Goal: Check status: Check status

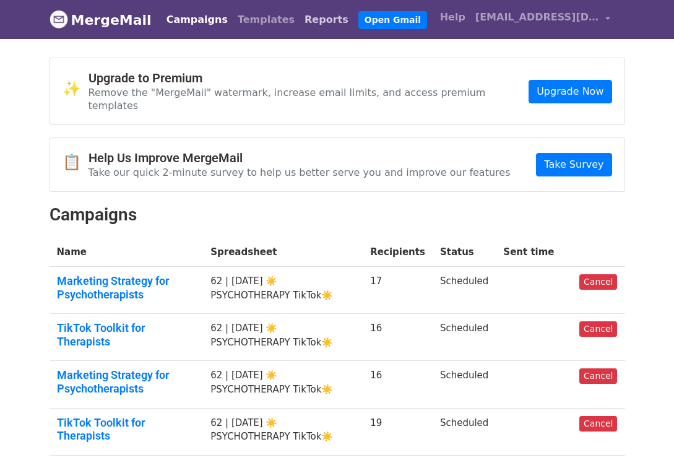
click at [300, 14] on link "Reports" at bounding box center [327, 19] width 54 height 25
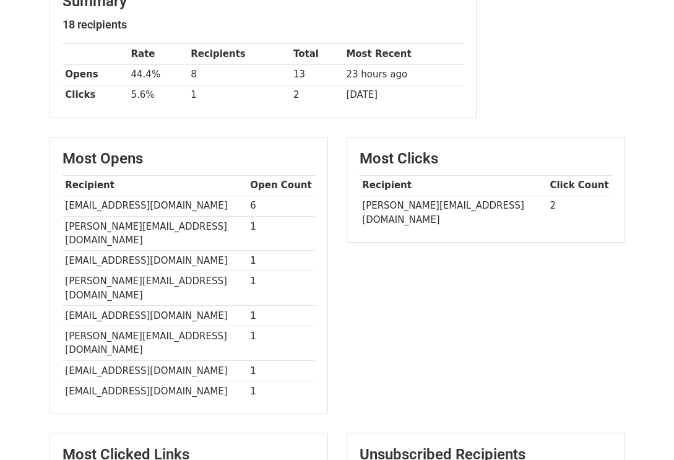
scroll to position [181, 0]
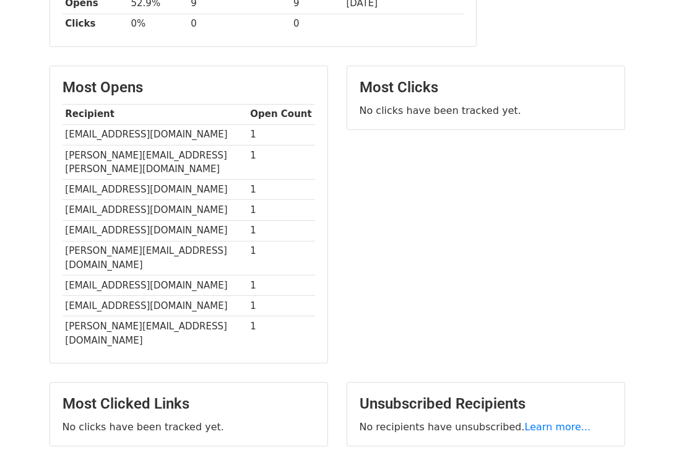
scroll to position [251, 0]
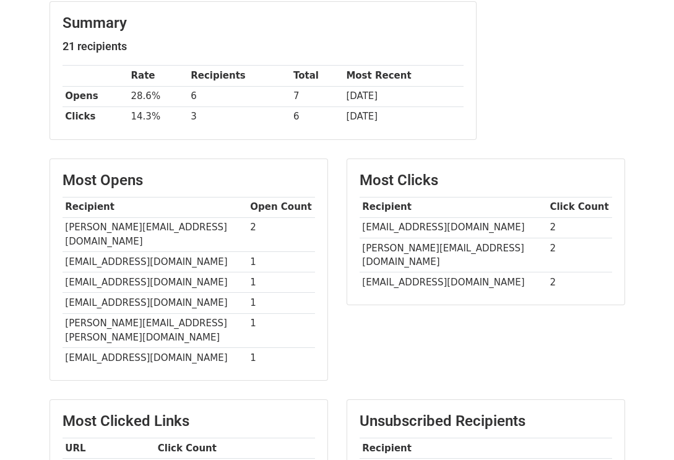
scroll to position [377, 0]
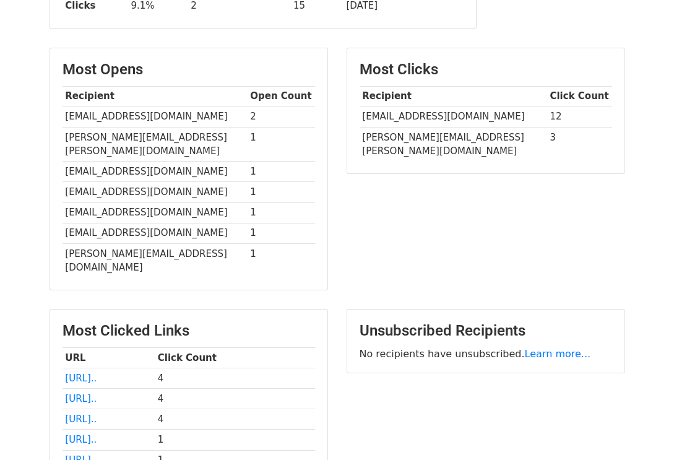
scroll to position [293, 0]
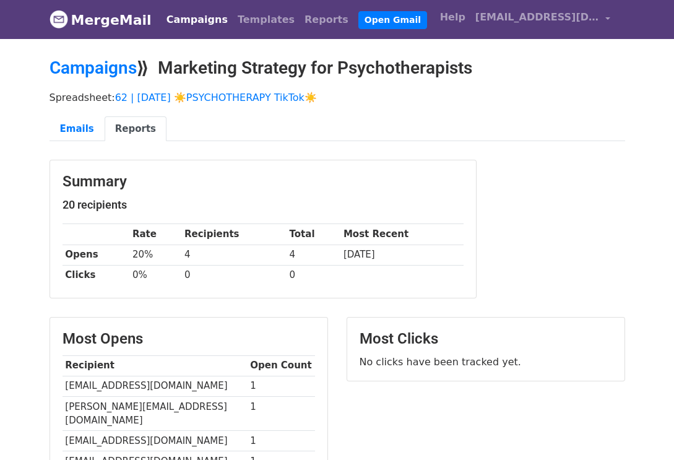
scroll to position [205, 0]
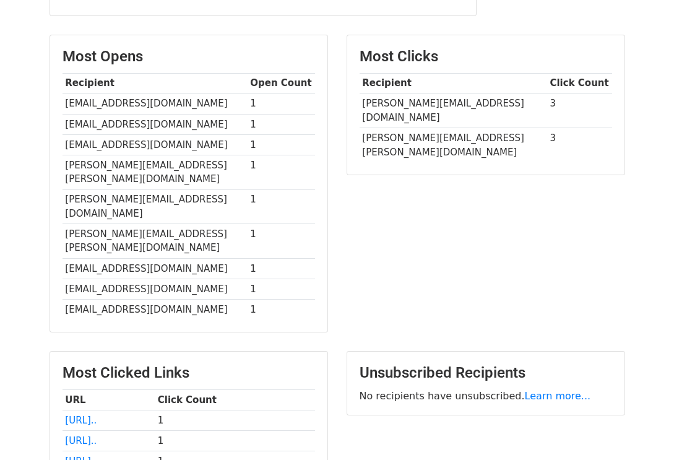
scroll to position [293, 0]
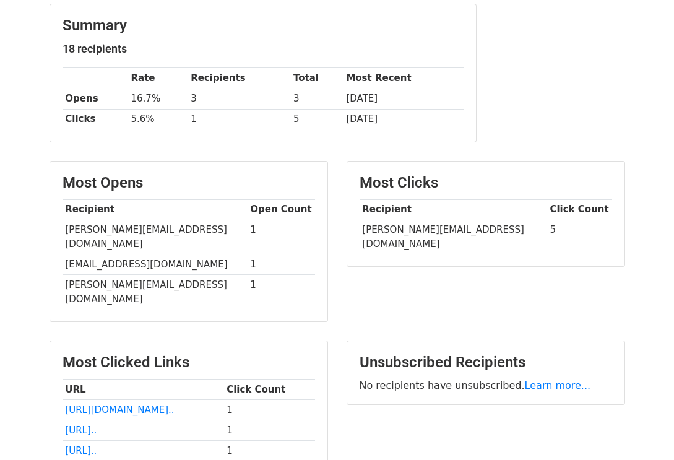
scroll to position [295, 0]
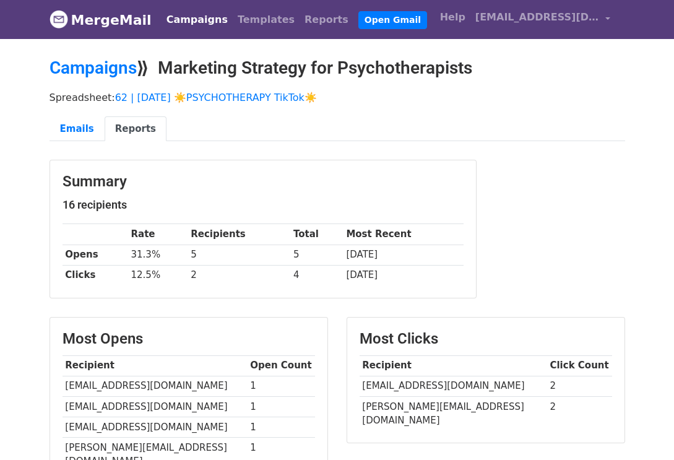
scroll to position [316, 0]
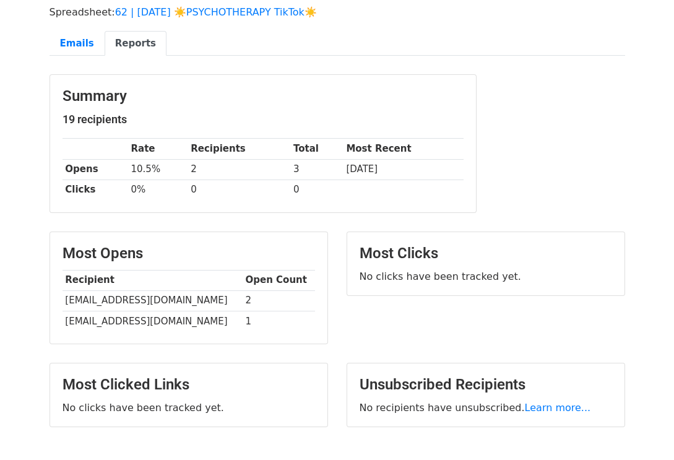
scroll to position [165, 0]
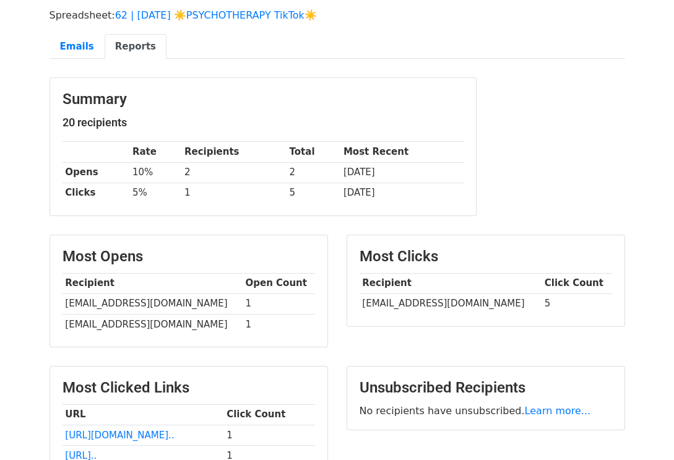
scroll to position [274, 0]
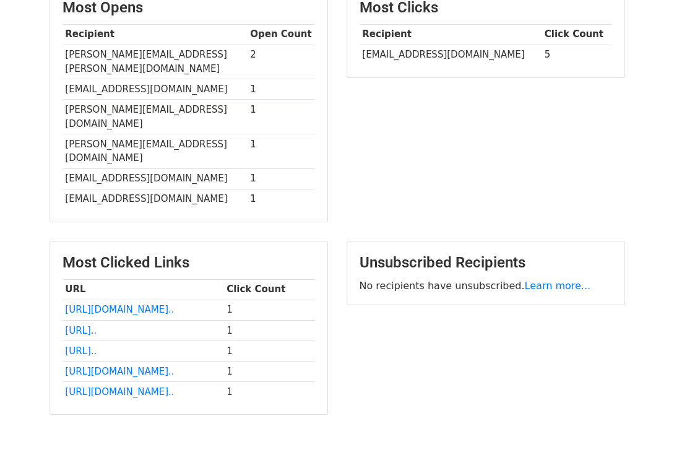
scroll to position [356, 0]
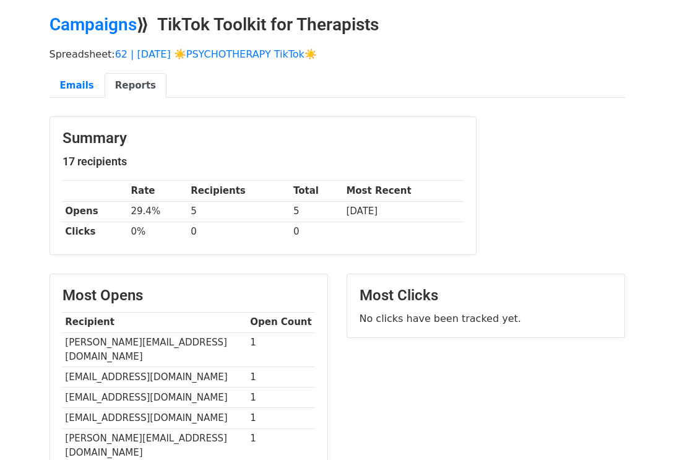
scroll to position [226, 0]
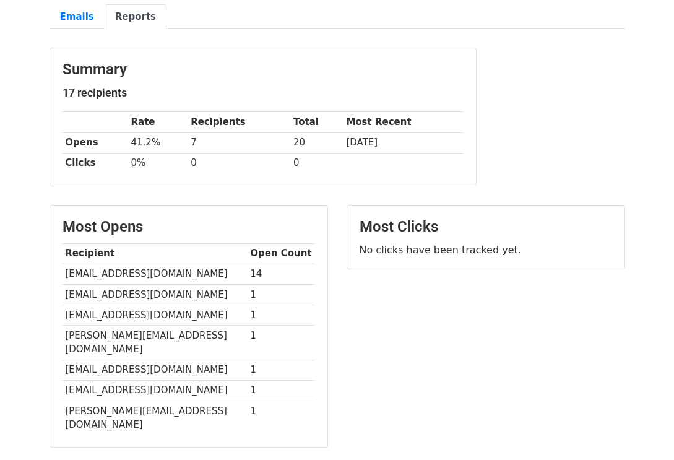
scroll to position [295, 0]
